Goal: Find contact information: Find contact information

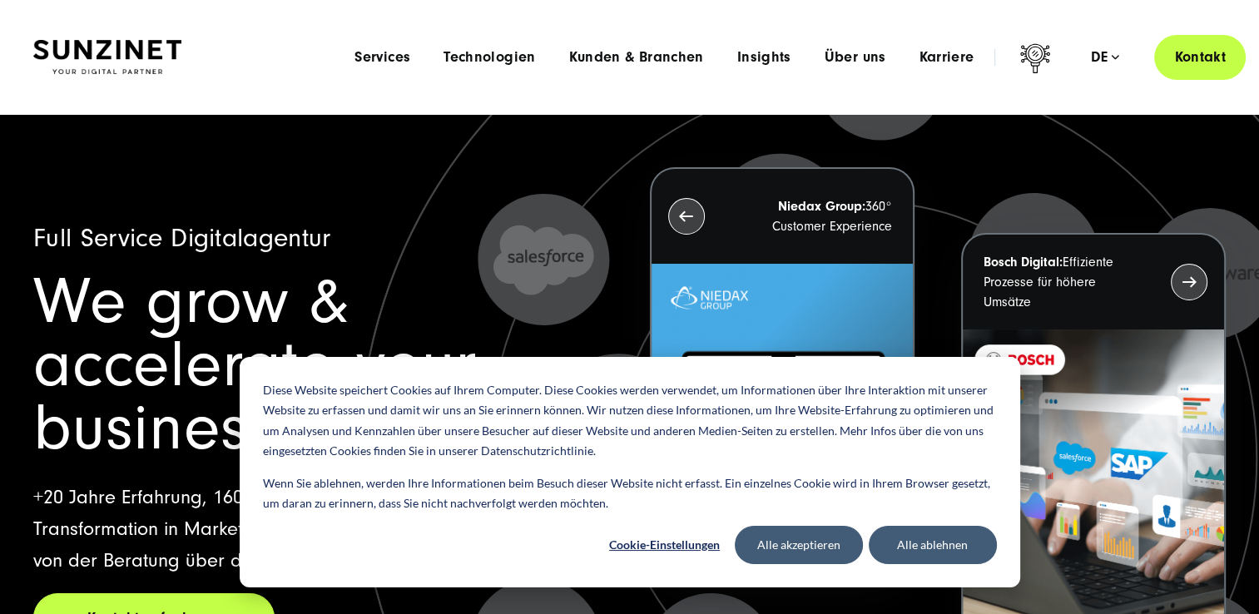
click at [1195, 63] on link "Kontakt" at bounding box center [1200, 56] width 92 height 47
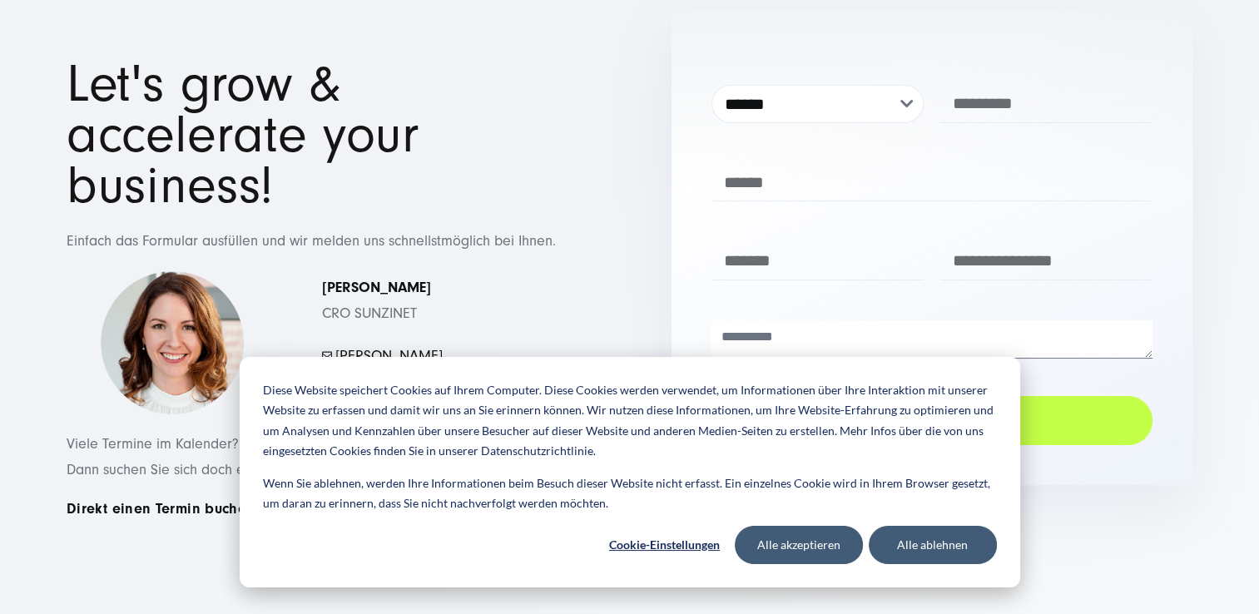
scroll to position [199, 0]
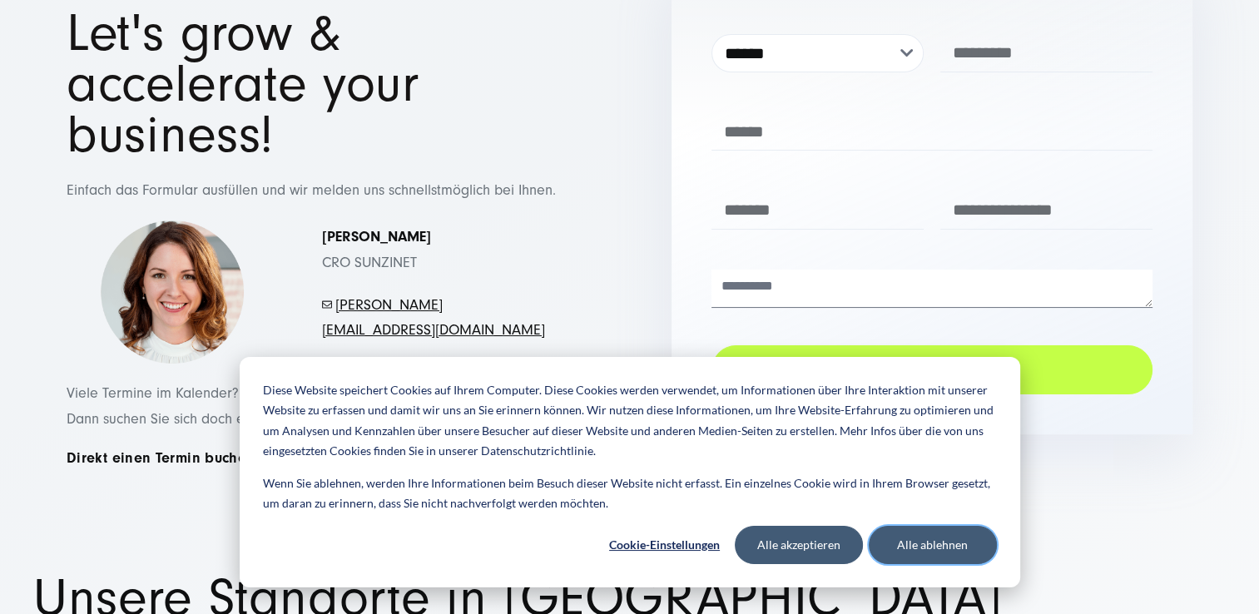
click at [925, 546] on button "Alle ablehnen" at bounding box center [933, 545] width 128 height 38
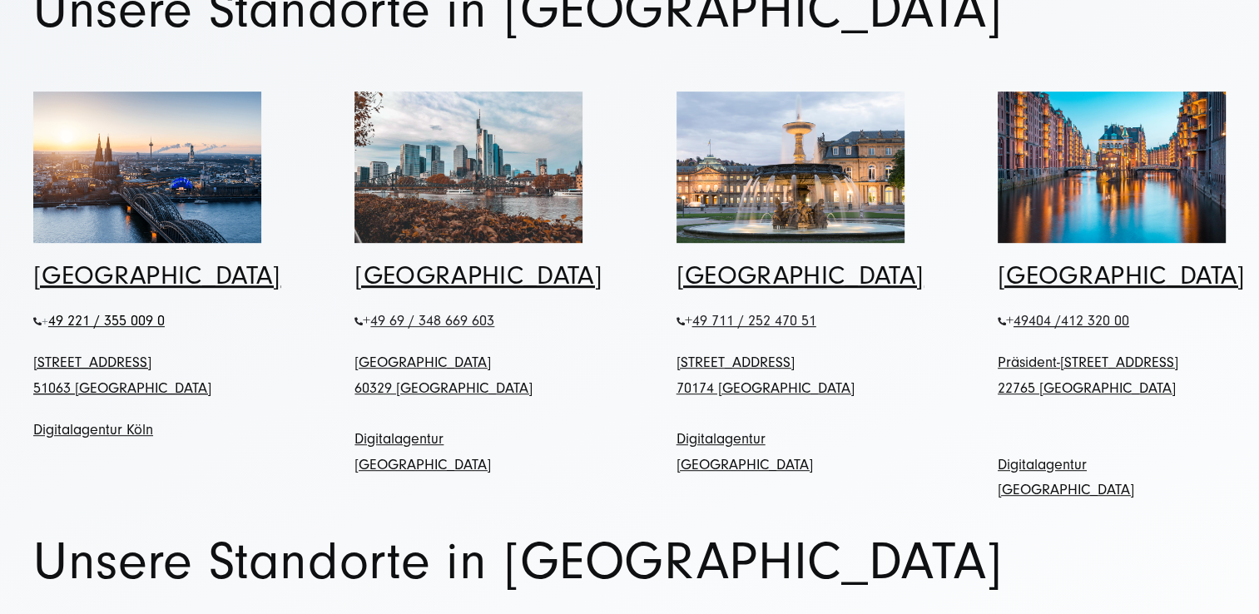
scroll to position [796, 0]
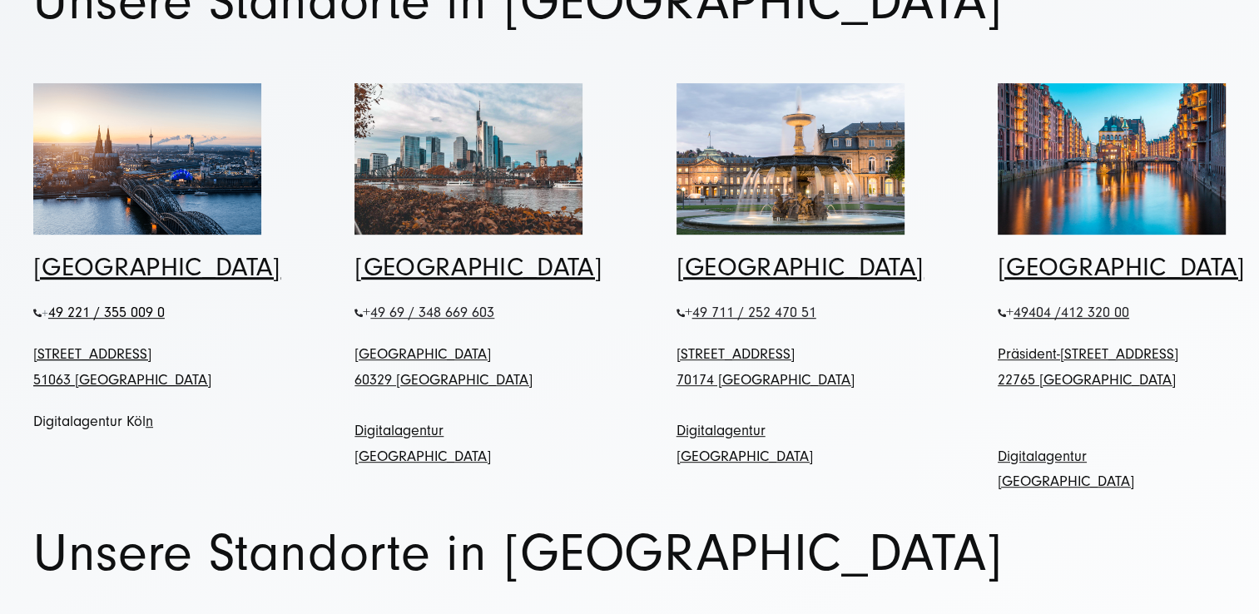
click at [136, 413] on link "Digitalagentur Köl" at bounding box center [89, 421] width 112 height 17
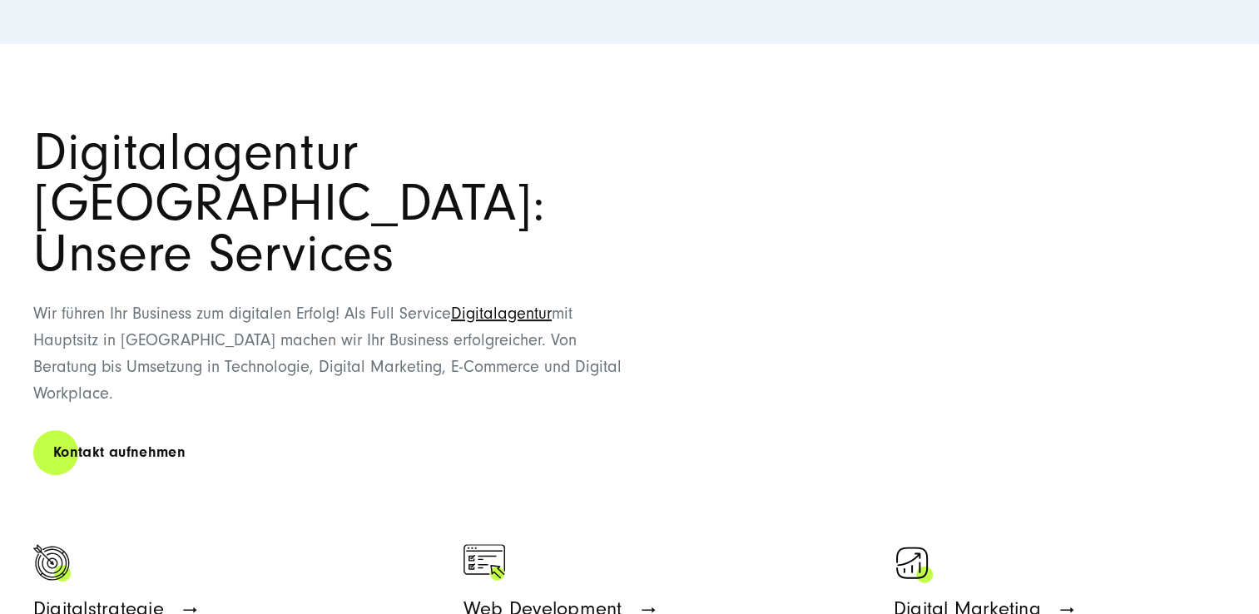
scroll to position [556, 0]
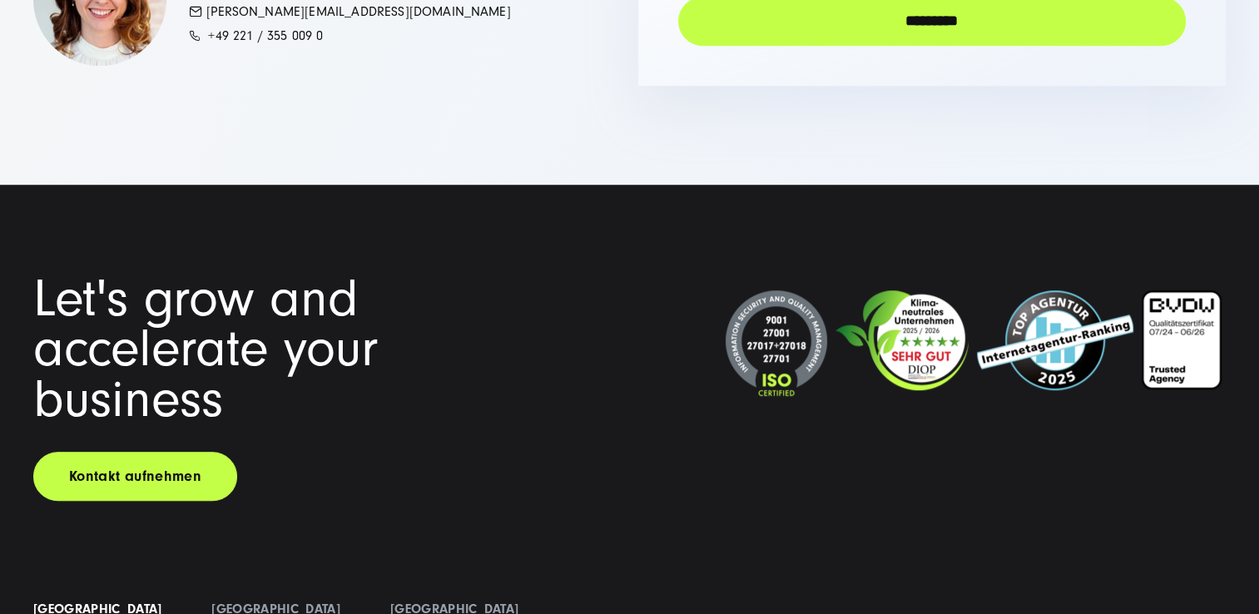
scroll to position [7704, 0]
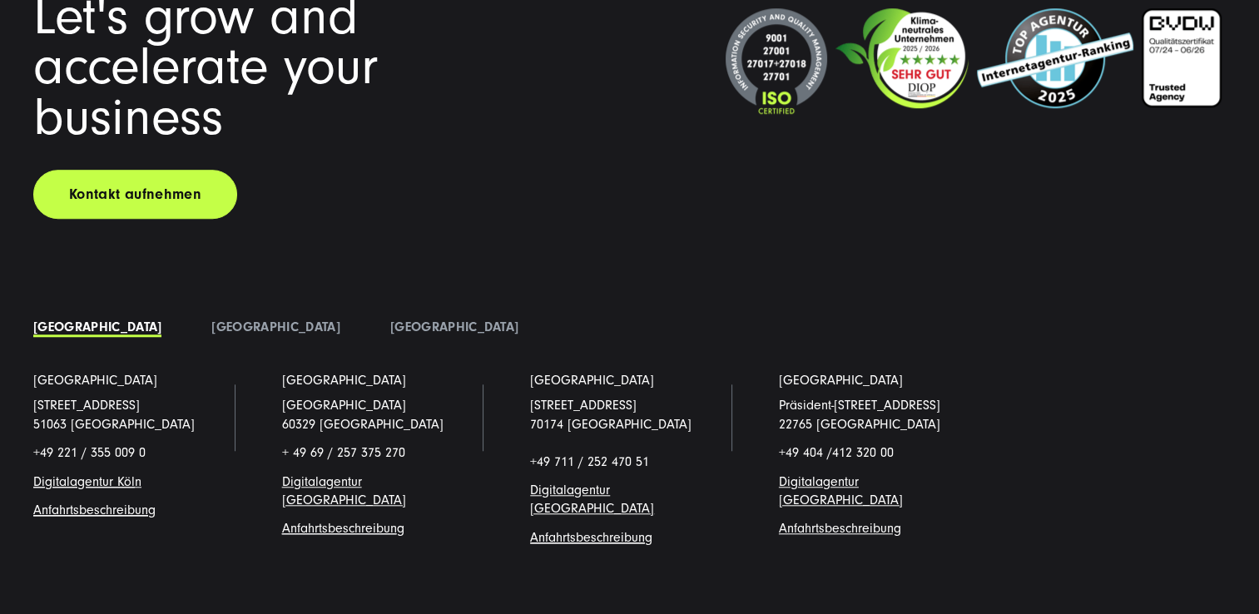
click at [108, 474] on link "Digitalagentur Köl" at bounding box center [84, 481] width 102 height 15
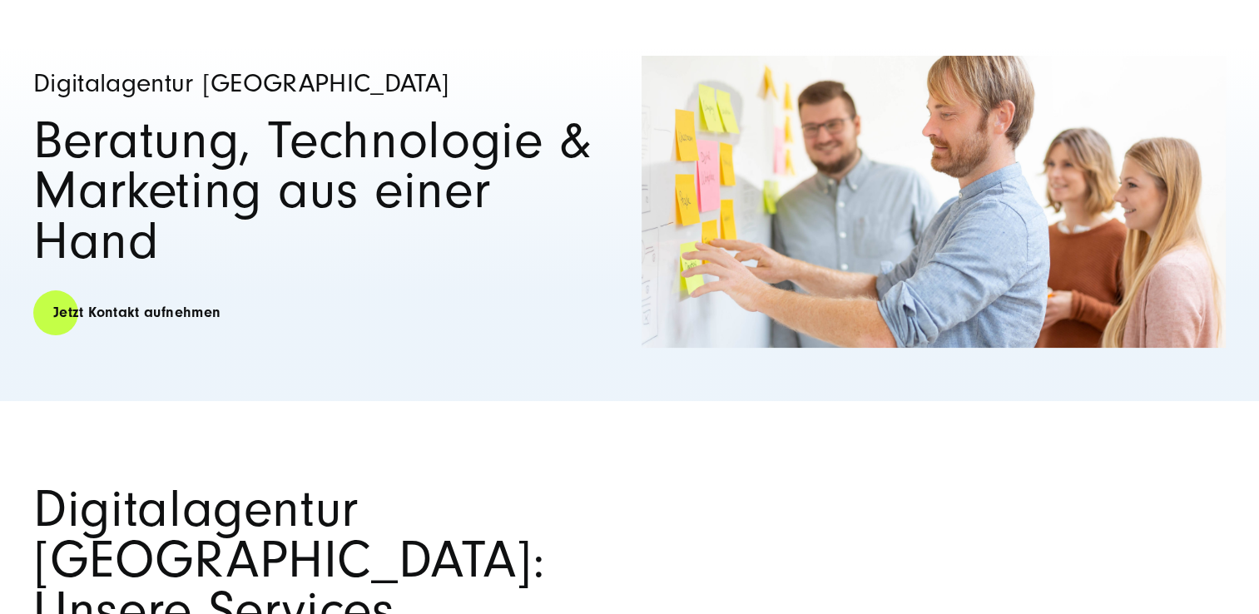
scroll to position [199, 0]
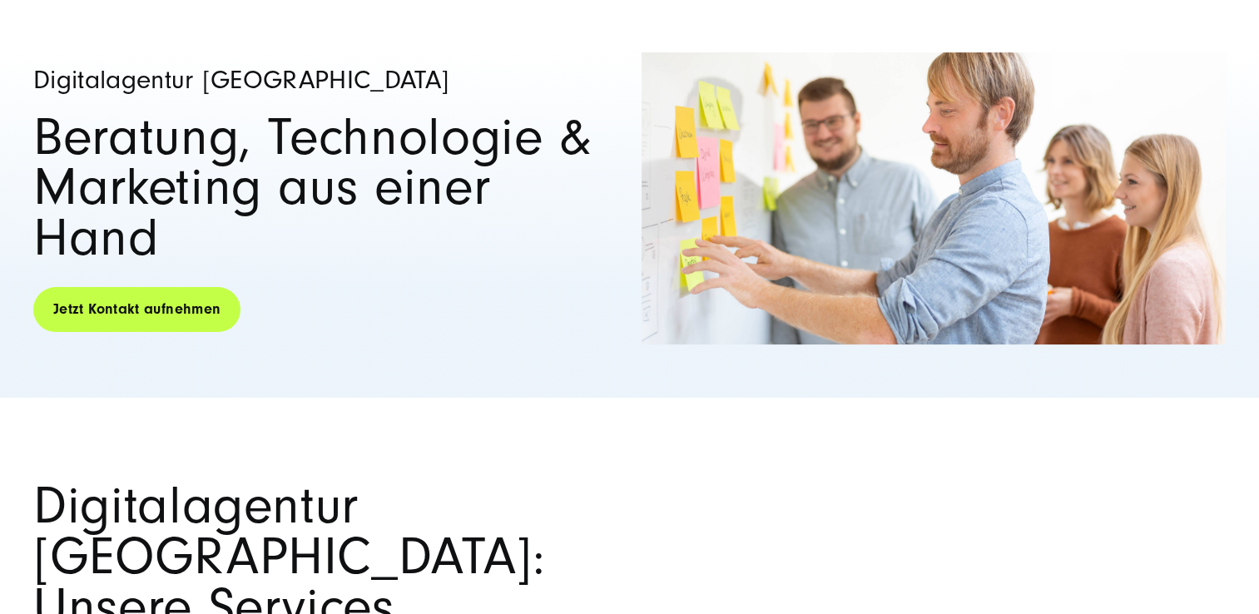
click at [151, 304] on link "Jetzt Kontakt aufnehmen" at bounding box center [136, 308] width 207 height 47
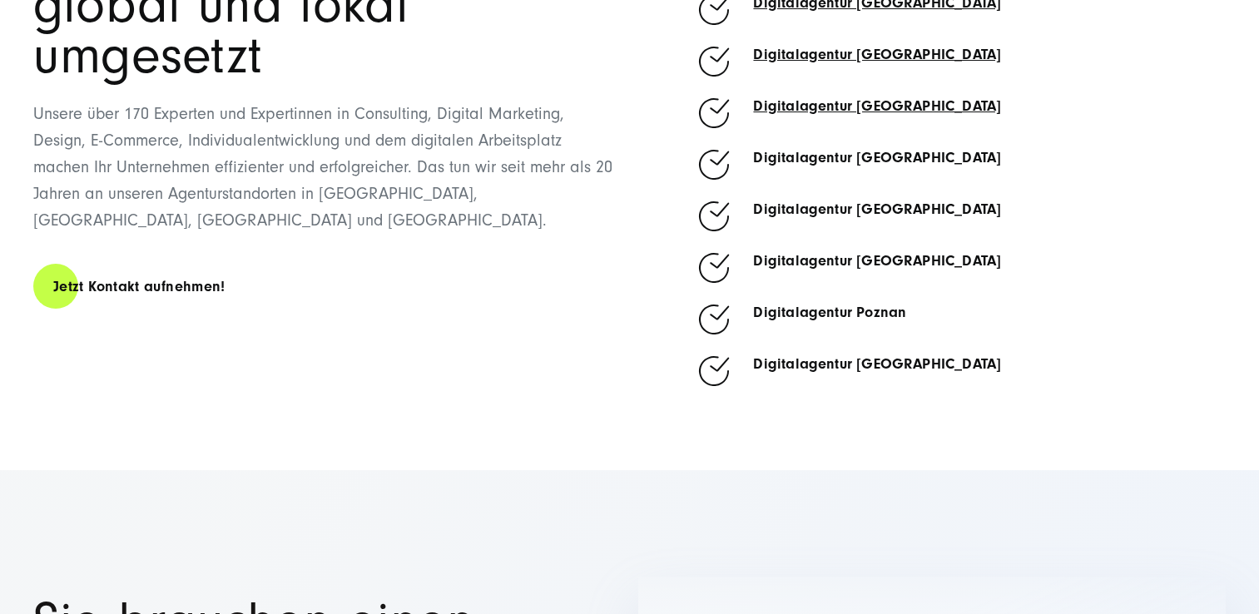
scroll to position [6772, 0]
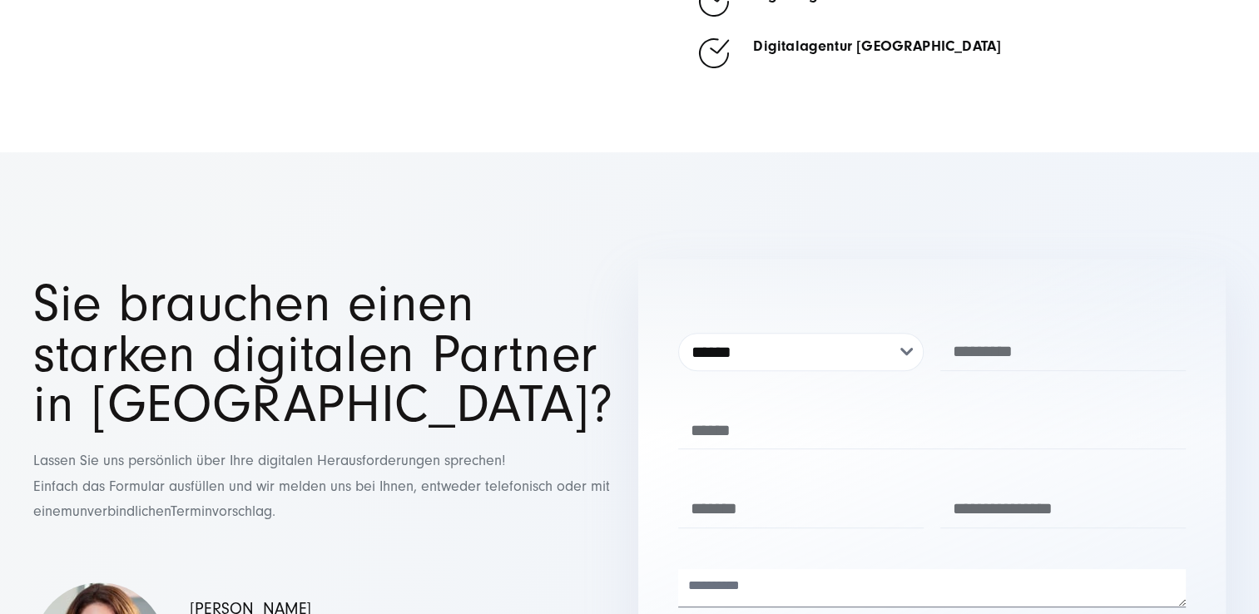
drag, startPoint x: 400, startPoint y: 508, endPoint x: 202, endPoint y: 504, distance: 197.3
drag, startPoint x: 202, startPoint y: 504, endPoint x: 311, endPoint y: 511, distance: 109.3
copy link "mayer.simona@sunzinet.com"
